Goal: Information Seeking & Learning: Learn about a topic

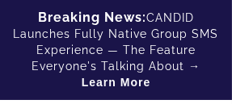
scroll to position [194, 0]
click at [140, 30] on div "Breaking News: CANDID Launches Fully Native Group SMS Experience — The Feature …" at bounding box center [116, 50] width 232 height 100
click at [143, 34] on div "Breaking News: CANDID Launches Fully Native Group SMS Experience — The Feature …" at bounding box center [116, 50] width 232 height 100
click at [196, 70] on div "Breaking News: CANDID Launches Fully Native Group SMS Experience — The Feature …" at bounding box center [116, 50] width 232 height 100
click at [117, 87] on link "Learn More" at bounding box center [116, 82] width 69 height 16
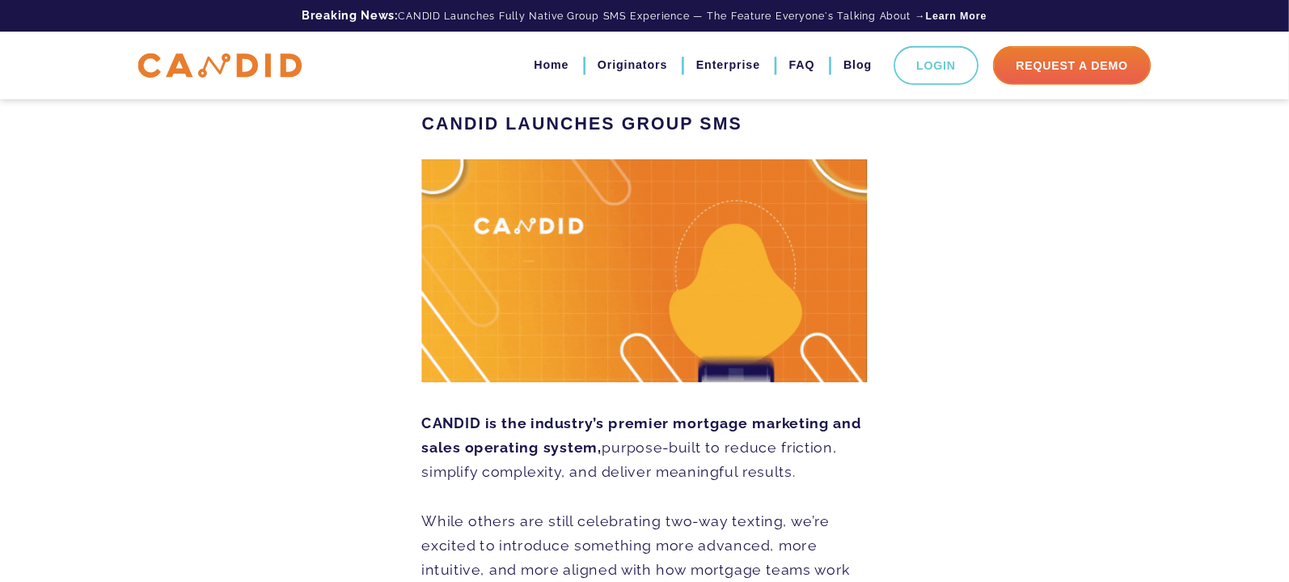
scroll to position [96, 0]
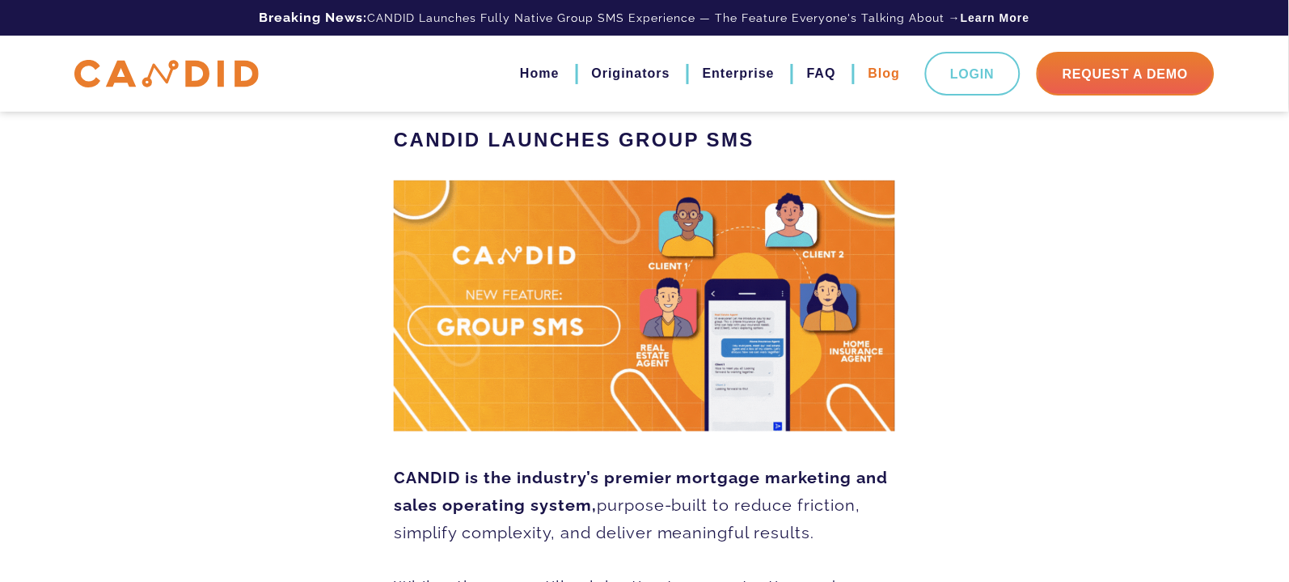
click at [892, 76] on link "Blog" at bounding box center [885, 74] width 32 height 28
